Goal: Check status: Check status

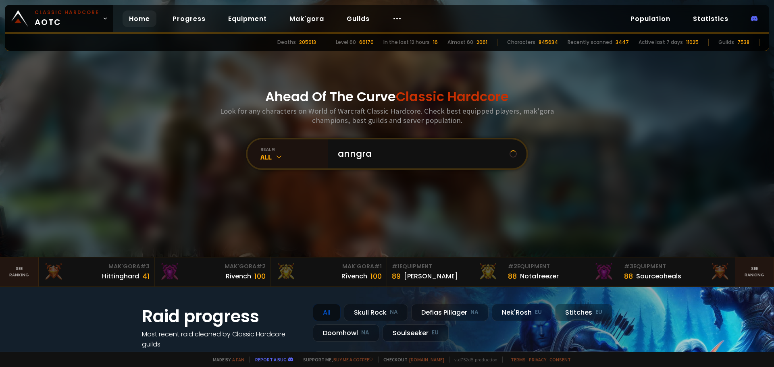
type input "anngram"
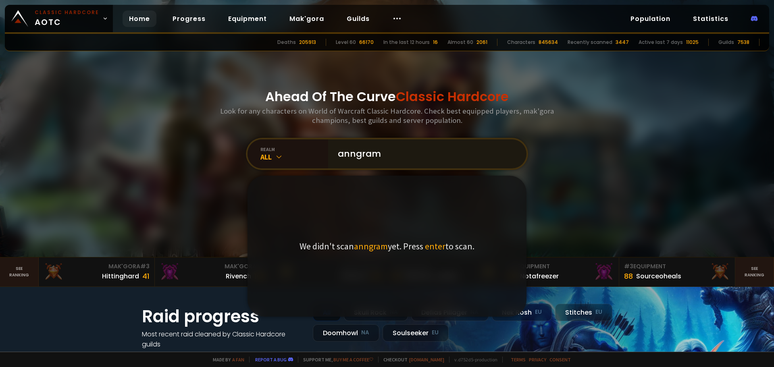
click at [390, 158] on input "anngram" at bounding box center [425, 153] width 184 height 29
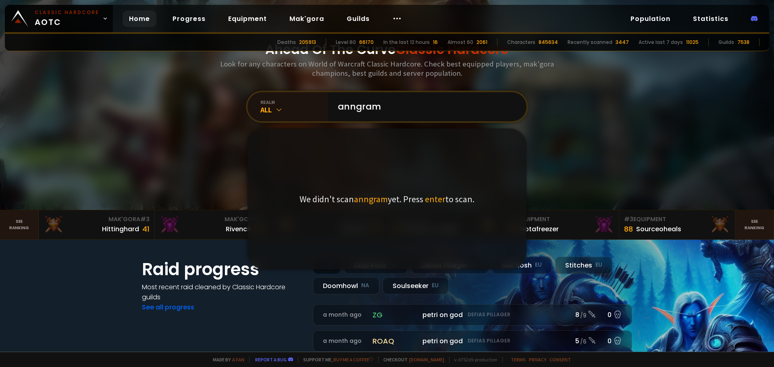
scroll to position [40, 0]
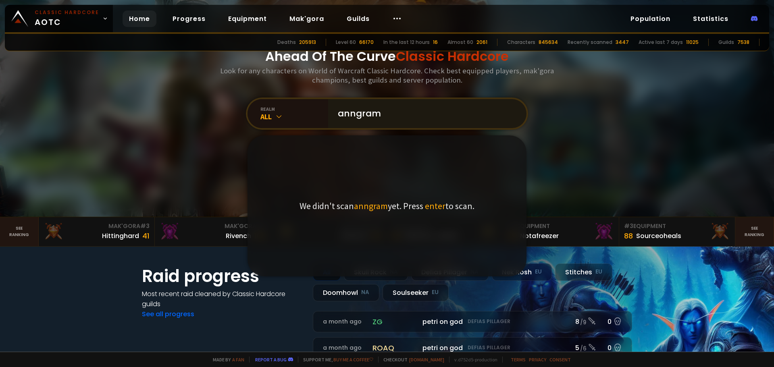
click at [386, 119] on input "anngram" at bounding box center [425, 113] width 184 height 29
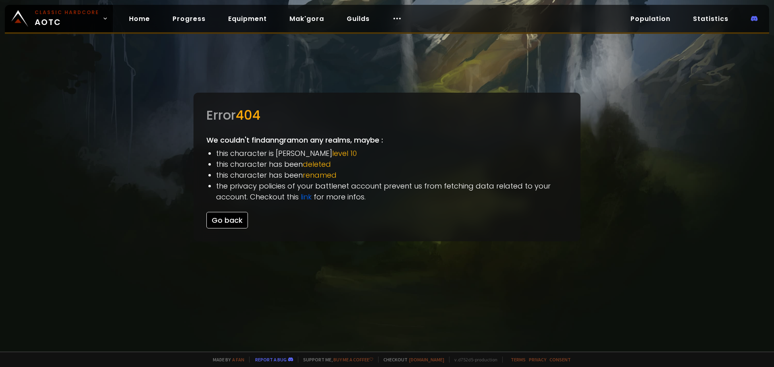
click at [242, 219] on button "Go back" at bounding box center [227, 220] width 42 height 17
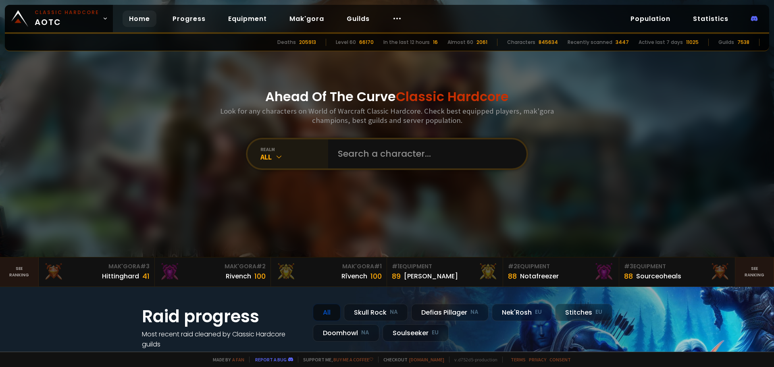
click at [280, 156] on icon at bounding box center [279, 157] width 8 height 8
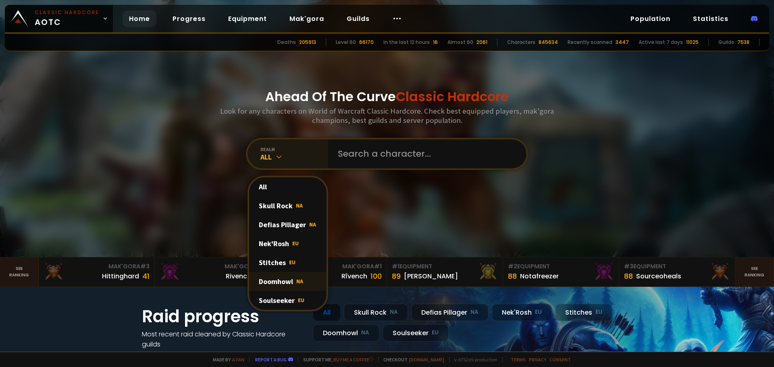
click at [296, 290] on div "Doomhowl NA" at bounding box center [287, 281] width 77 height 19
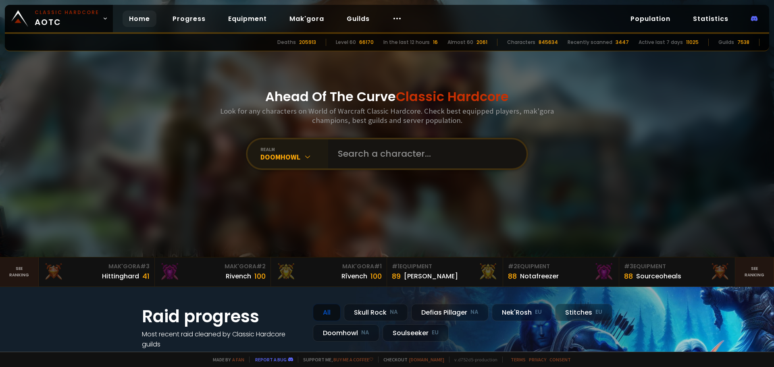
click at [381, 159] on input "text" at bounding box center [425, 153] width 184 height 29
click at [370, 168] on div "realm Doomhowl" at bounding box center [387, 154] width 282 height 32
click at [384, 153] on input "text" at bounding box center [425, 153] width 184 height 29
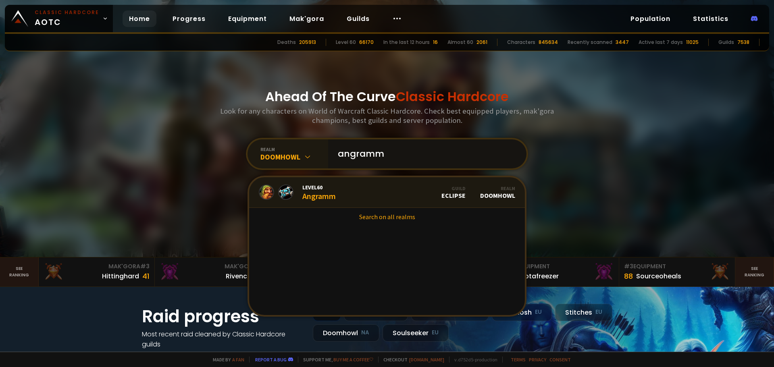
type input "angramm"
click at [378, 187] on link "Level 60 Angramm Guild Eclipse Realm Doomhowl" at bounding box center [387, 192] width 276 height 31
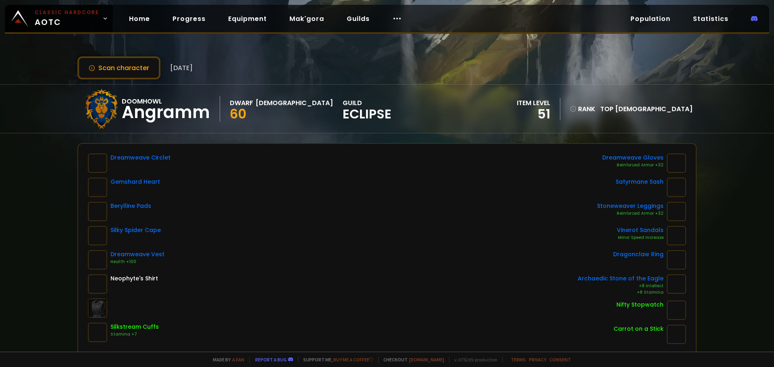
scroll to position [40, 0]
